Goal: Navigation & Orientation: Find specific page/section

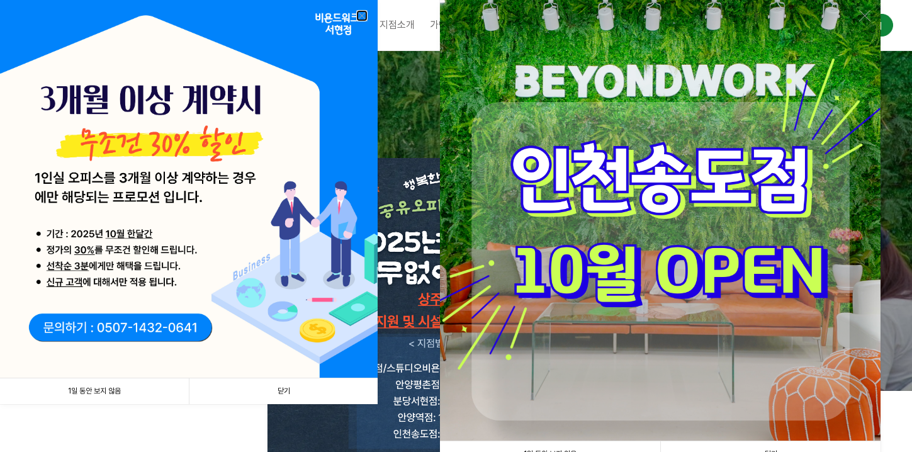
click at [361, 14] on link at bounding box center [361, 15] width 11 height 11
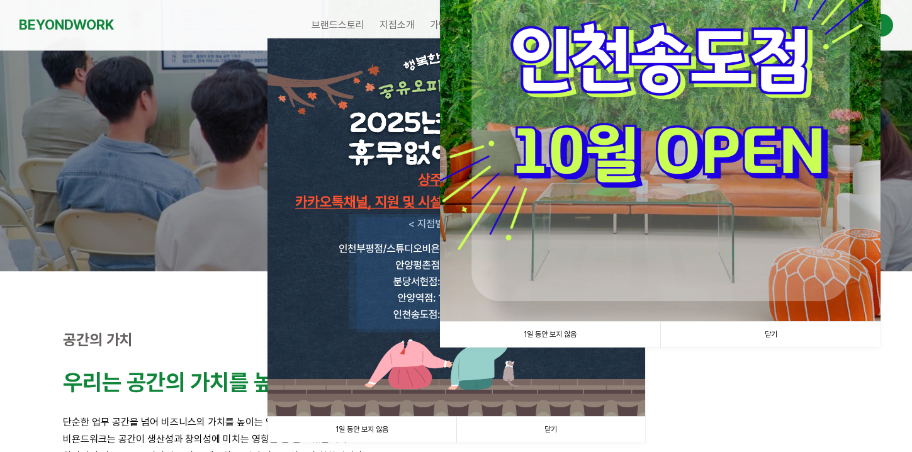
scroll to position [126, 0]
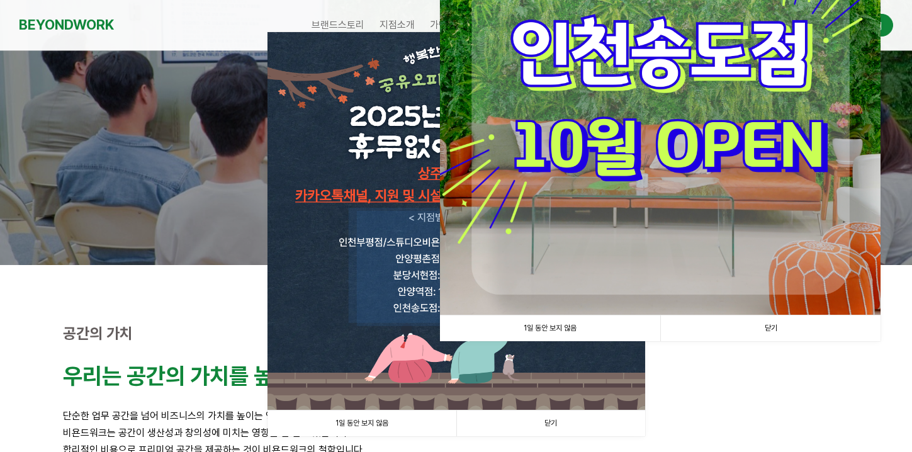
click at [565, 325] on link "1일 동안 보지 않음" at bounding box center [550, 328] width 220 height 26
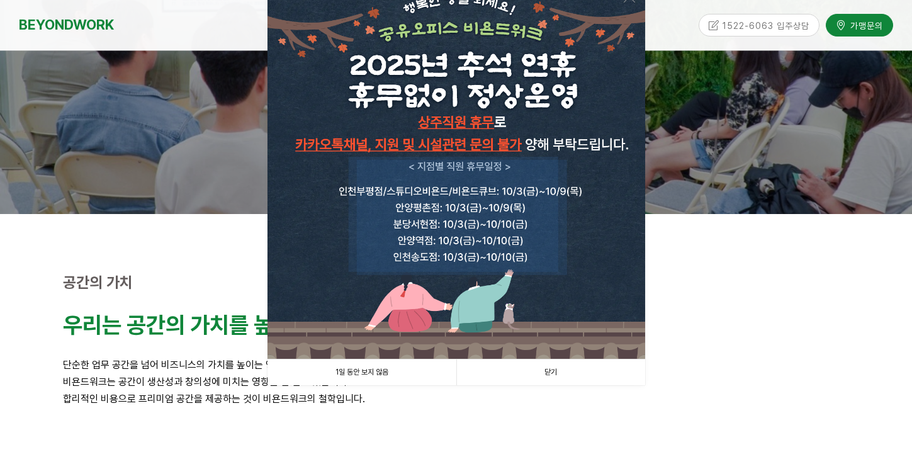
scroll to position [189, 0]
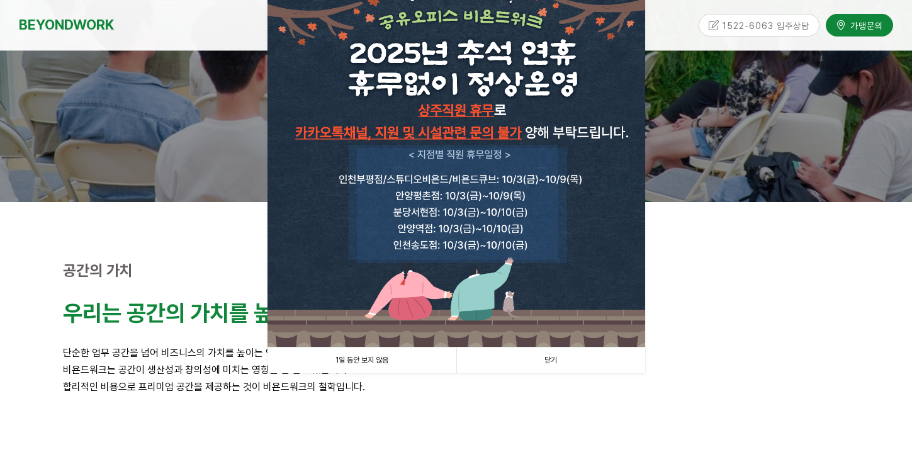
click at [376, 363] on link "1일 동안 보지 않음" at bounding box center [361, 360] width 189 height 26
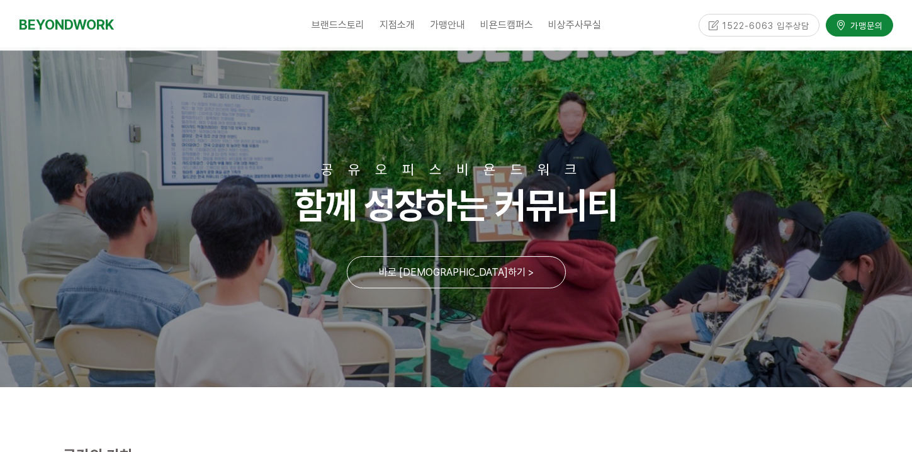
scroll to position [0, 0]
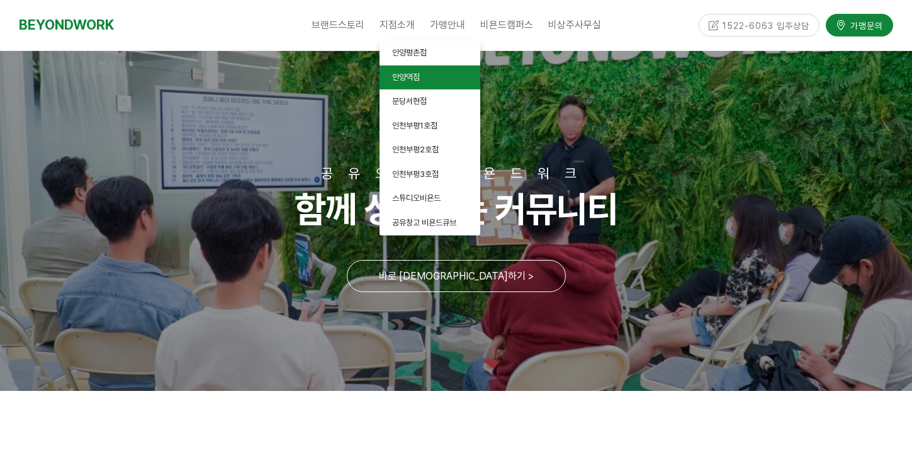
click at [403, 81] on span "안양역점" at bounding box center [406, 76] width 28 height 9
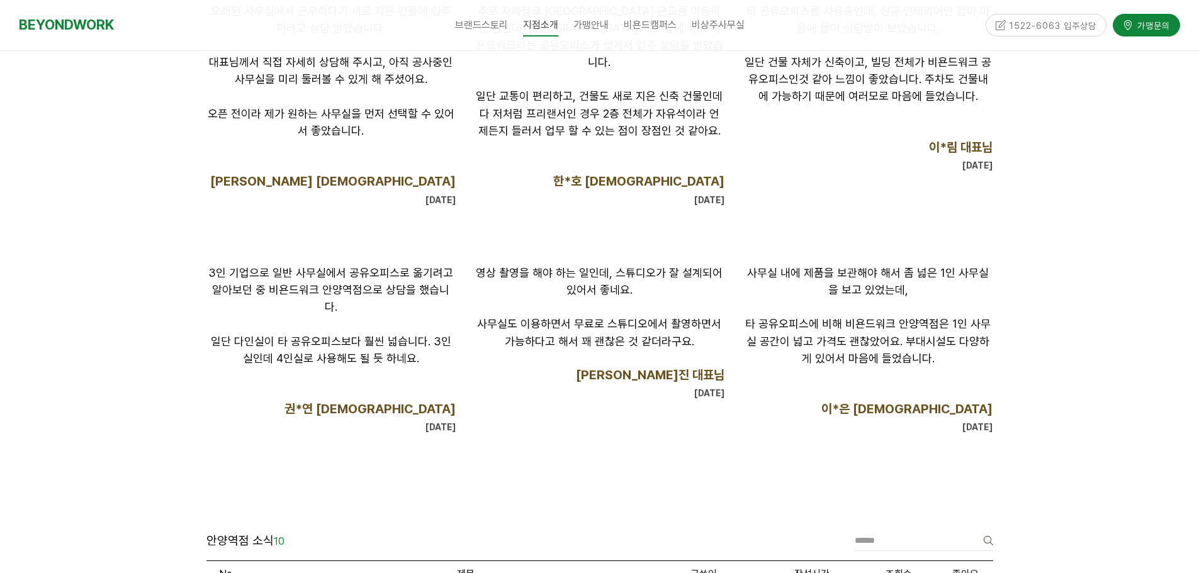
scroll to position [974, 0]
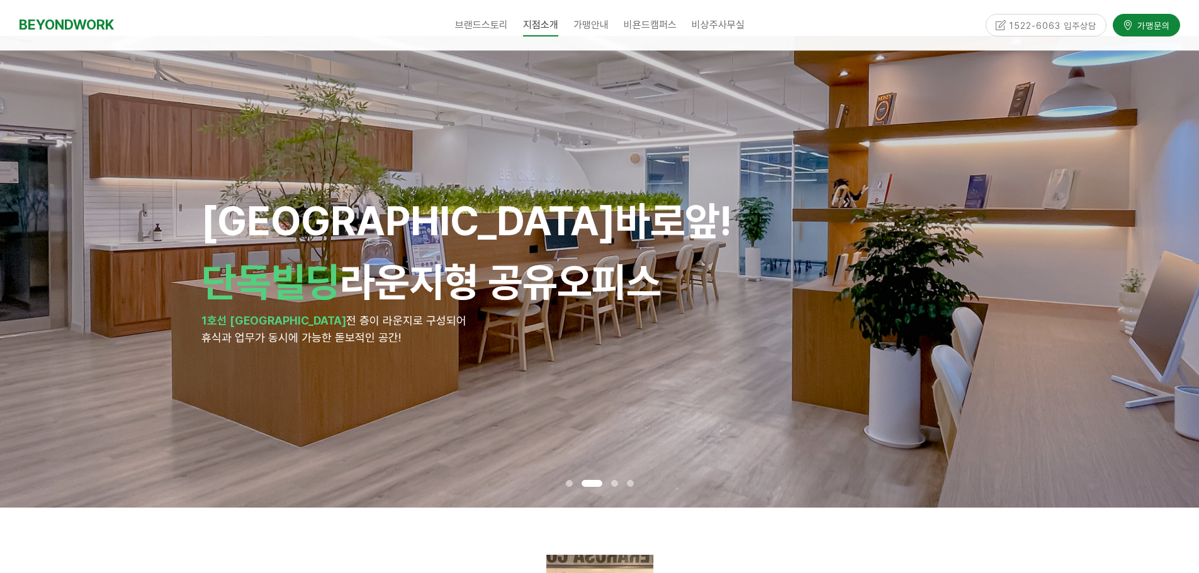
scroll to position [0, 0]
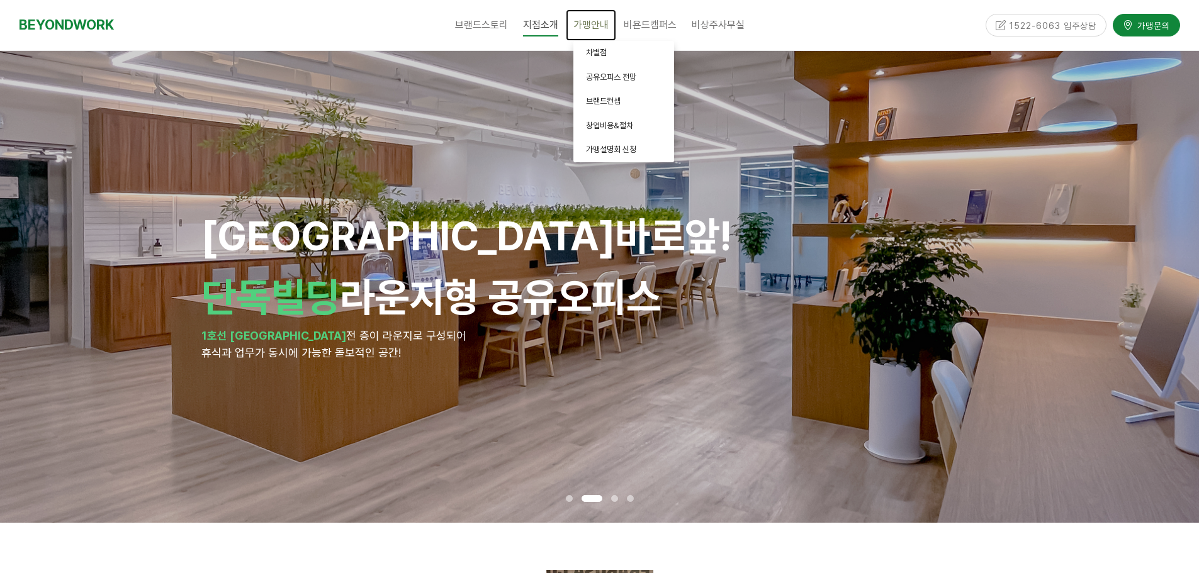
click at [582, 22] on span "가맹안내" at bounding box center [590, 25] width 35 height 12
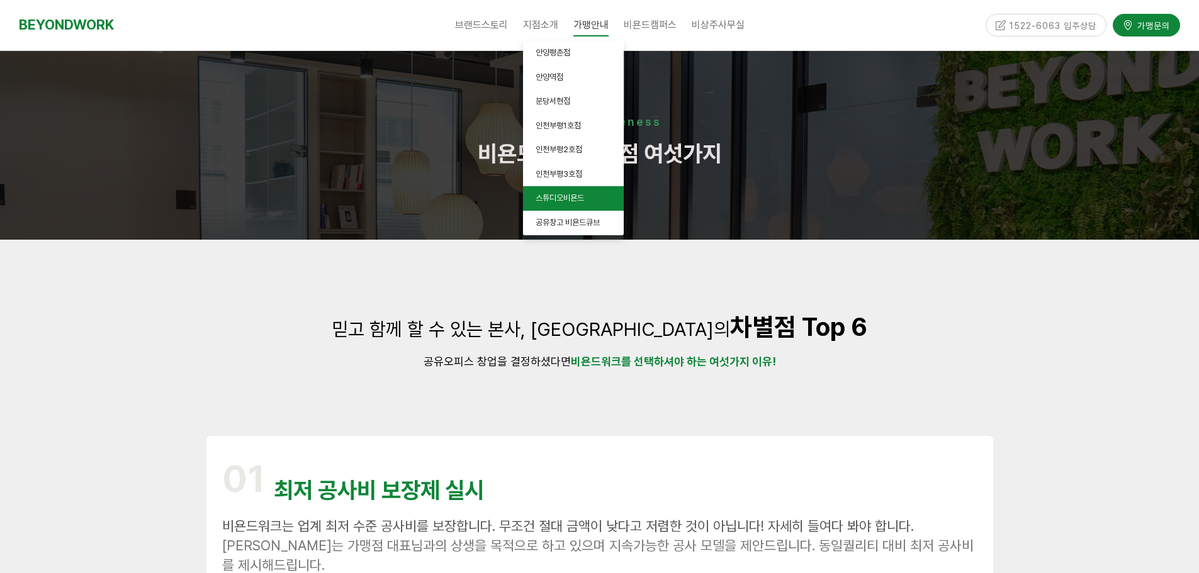
click at [563, 202] on span "스튜디오비욘드" at bounding box center [560, 197] width 48 height 9
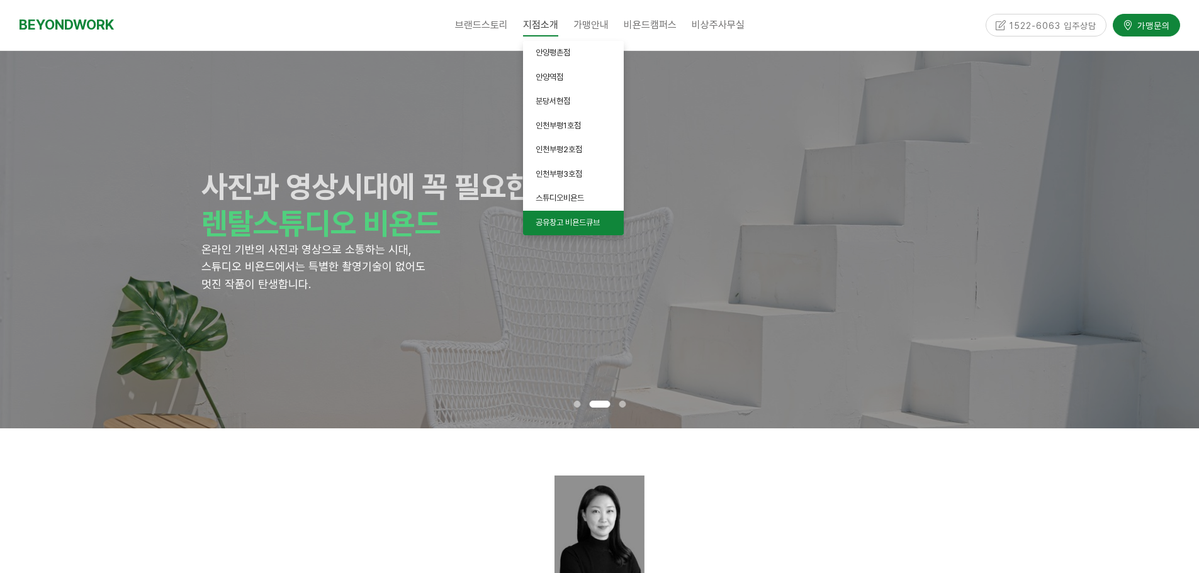
click at [565, 220] on span "공유창고 비욘드큐브" at bounding box center [568, 222] width 64 height 9
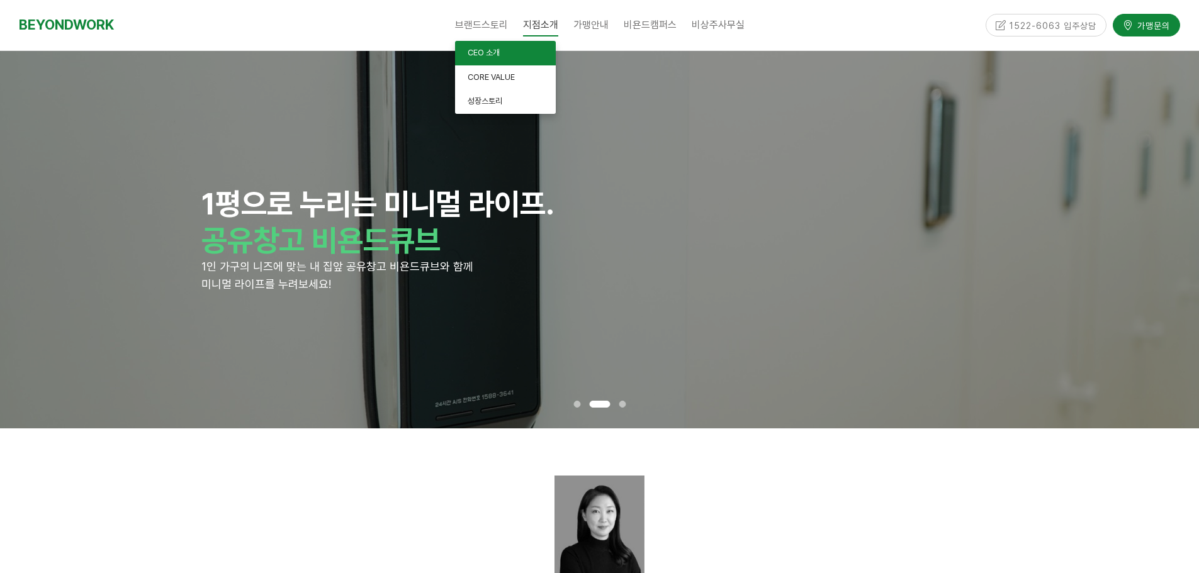
click at [482, 50] on span "CEO 소개" at bounding box center [484, 52] width 32 height 9
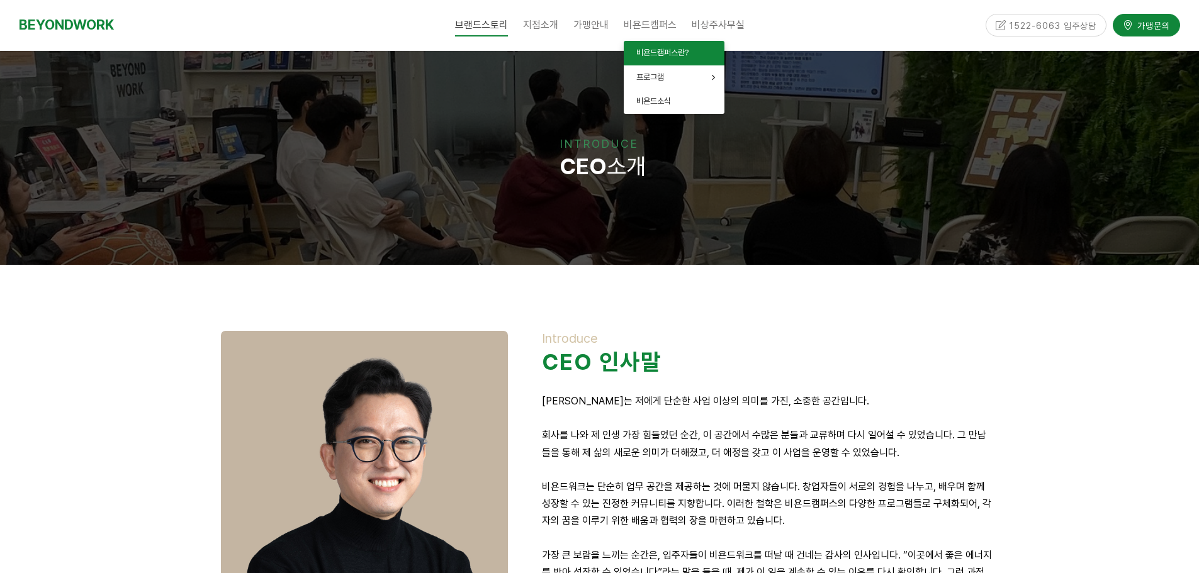
click at [667, 53] on span "비욘드캠퍼스란?" at bounding box center [662, 52] width 52 height 9
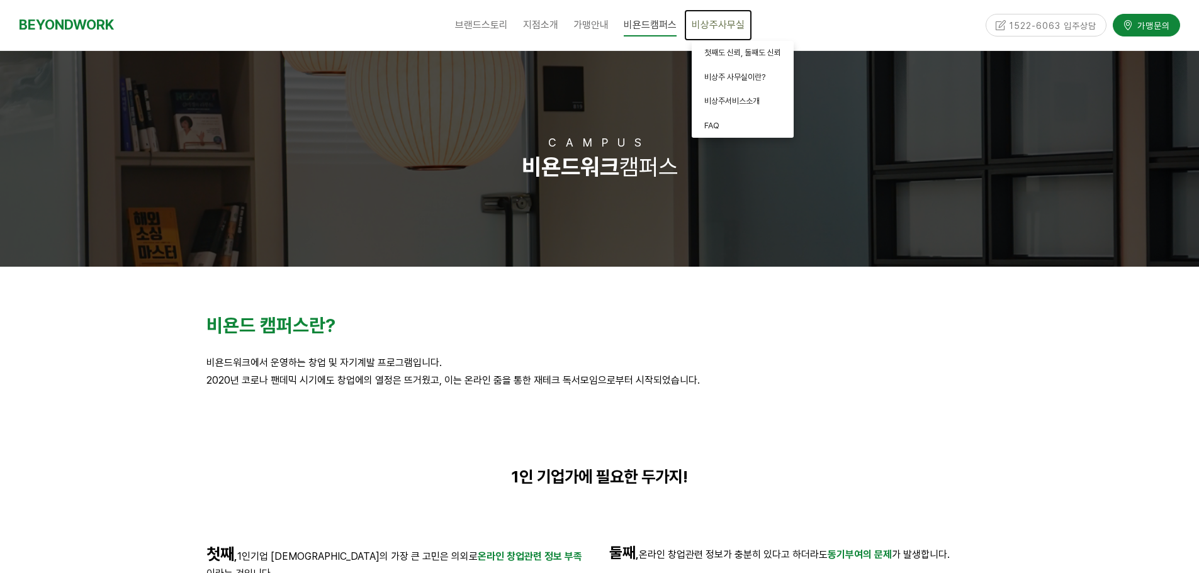
click at [711, 22] on span "비상주사무실" at bounding box center [718, 25] width 53 height 12
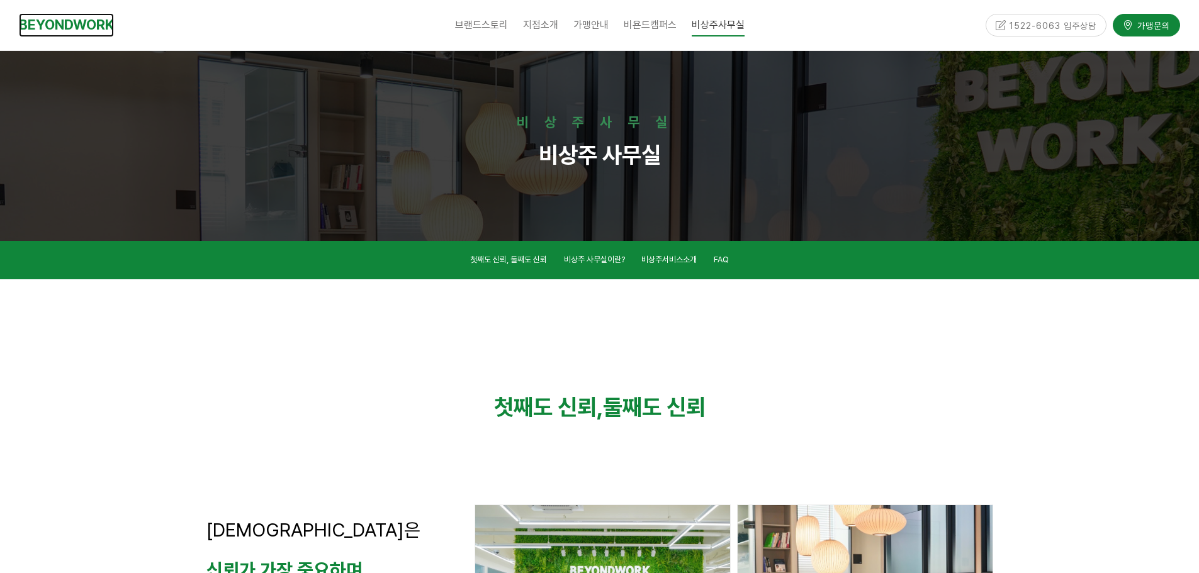
click at [85, 25] on link "BEYONDWORK" at bounding box center [66, 24] width 95 height 23
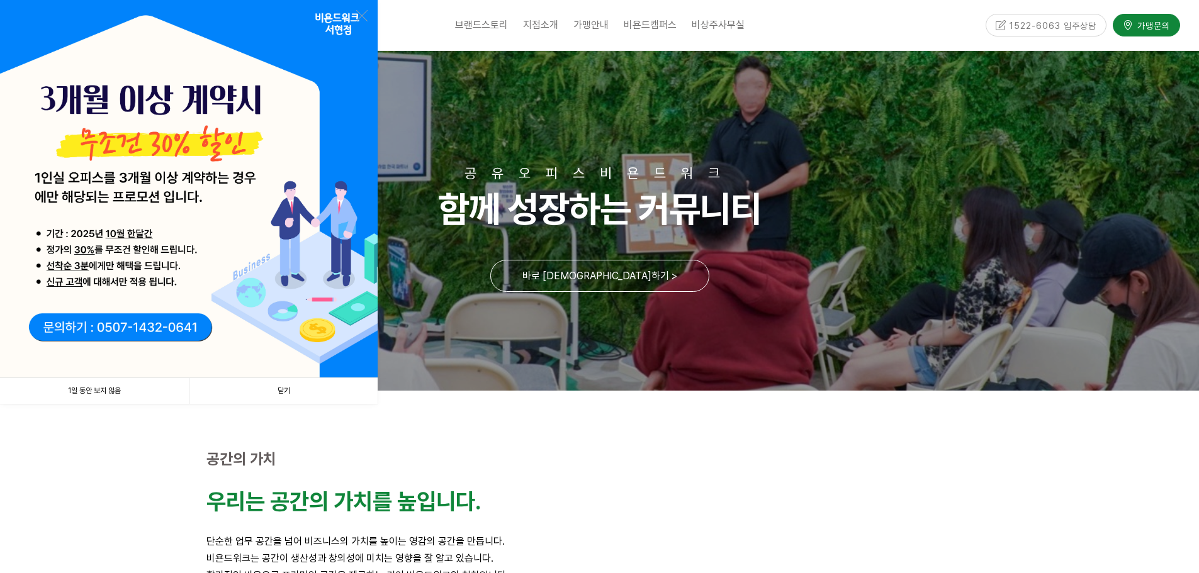
click at [121, 390] on link "1일 동안 보지 않음" at bounding box center [94, 391] width 189 height 26
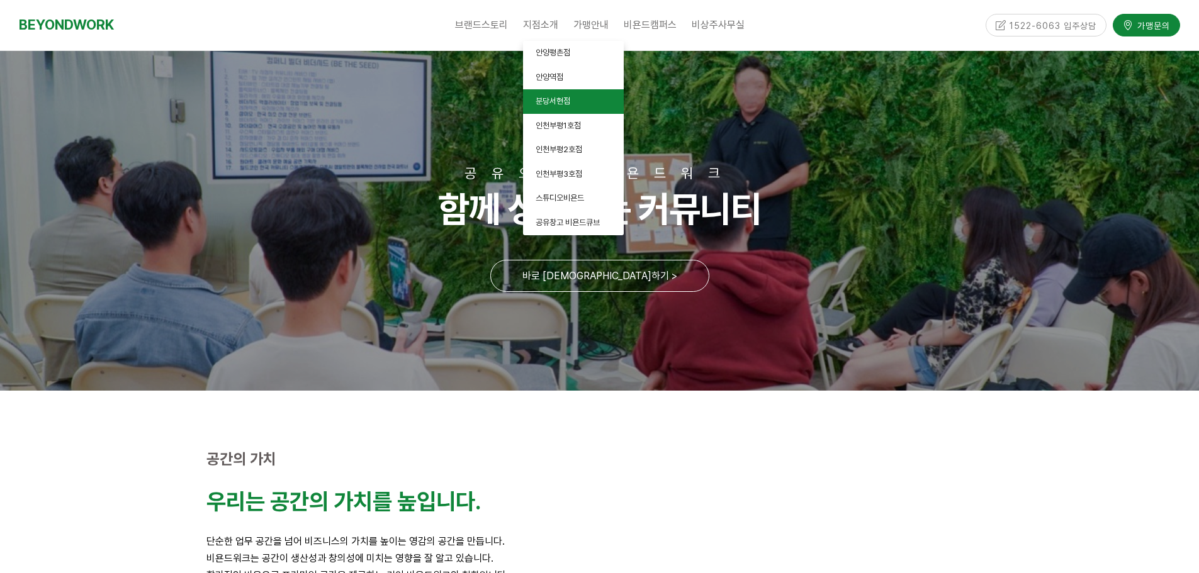
click at [554, 100] on span "분당서현점" at bounding box center [553, 100] width 35 height 9
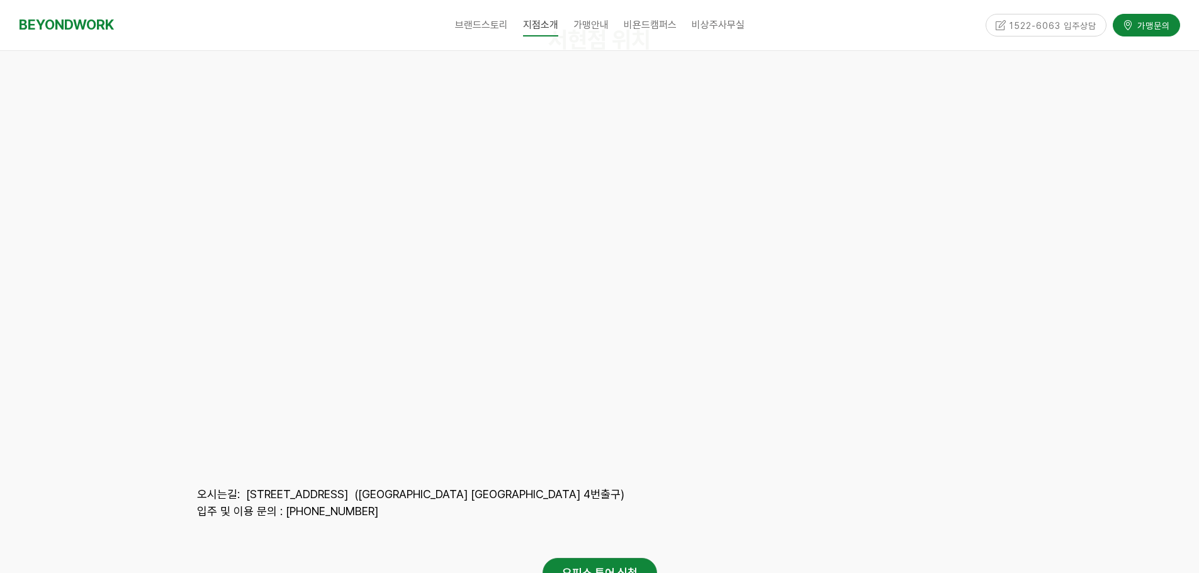
scroll to position [5539, 0]
